Goal: Task Accomplishment & Management: Use online tool/utility

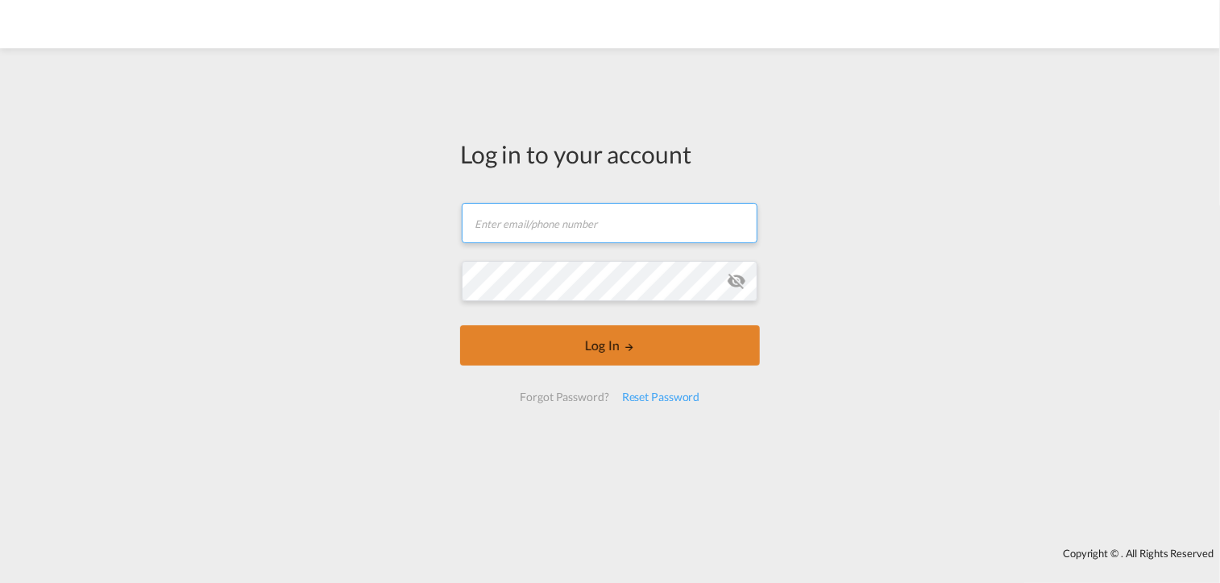
type input "[PERSON_NAME][EMAIL_ADDRESS][DOMAIN_NAME]"
click at [593, 351] on button "Log In" at bounding box center [610, 346] width 300 height 40
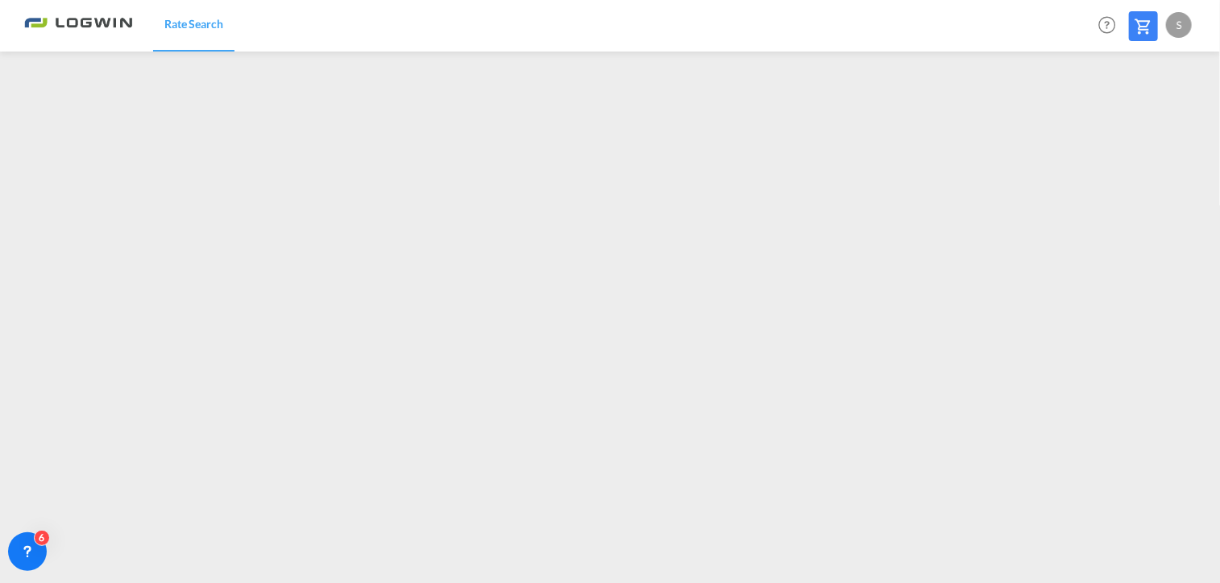
click at [1144, 25] on md-icon at bounding box center [1143, 26] width 19 height 19
